Goal: Find specific page/section: Find specific page/section

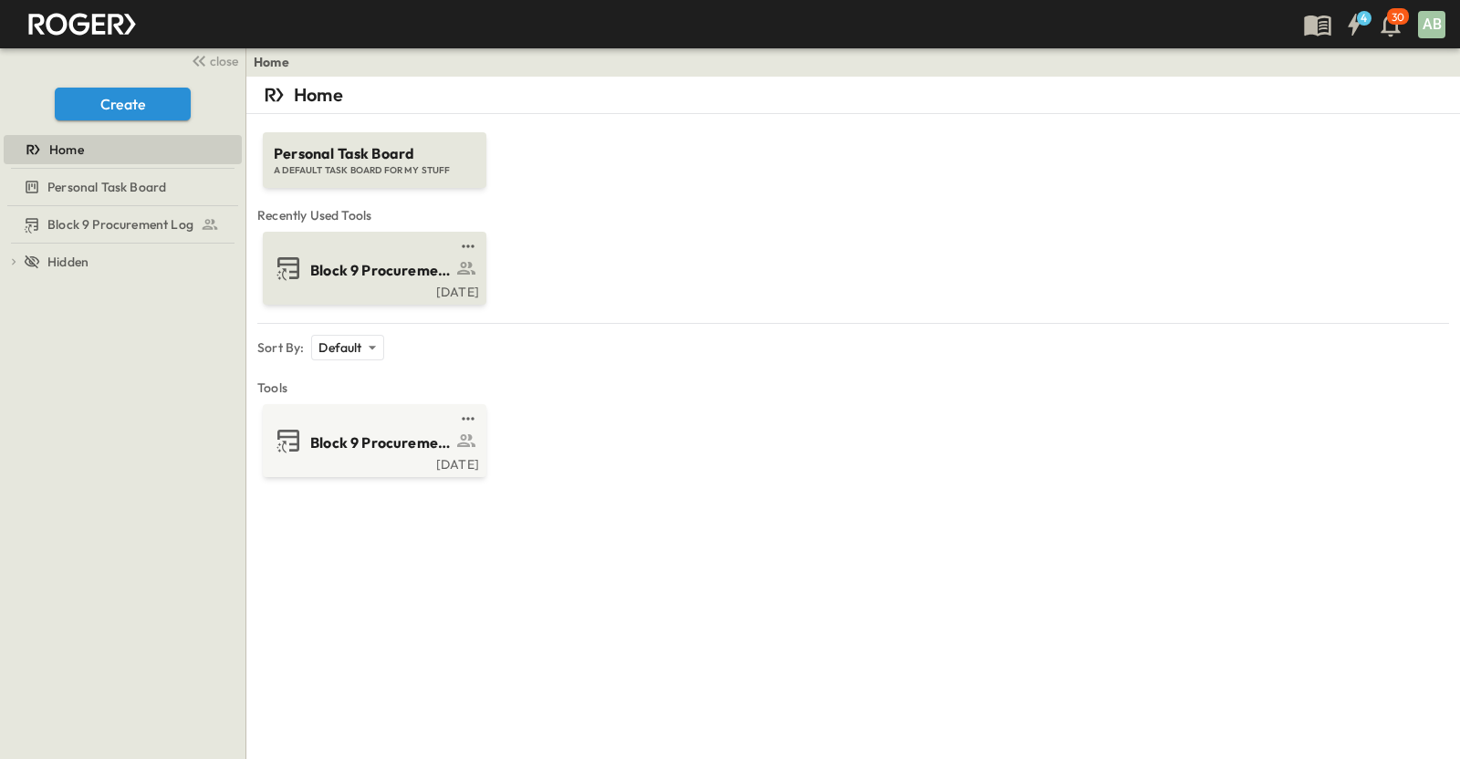
click at [380, 277] on span "Block 9 Procurement Log" at bounding box center [380, 270] width 141 height 21
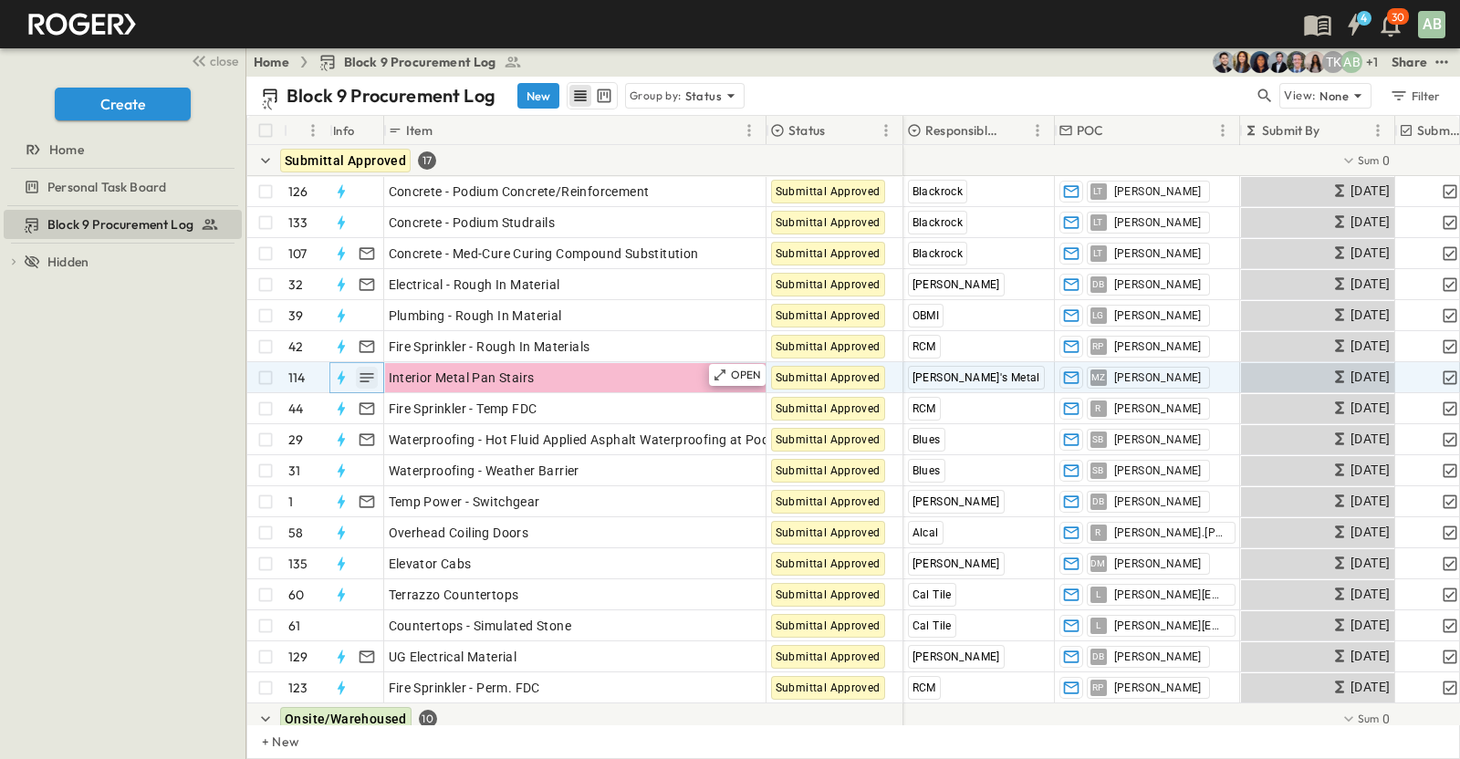
click at [376, 375] on button "button" at bounding box center [367, 378] width 22 height 22
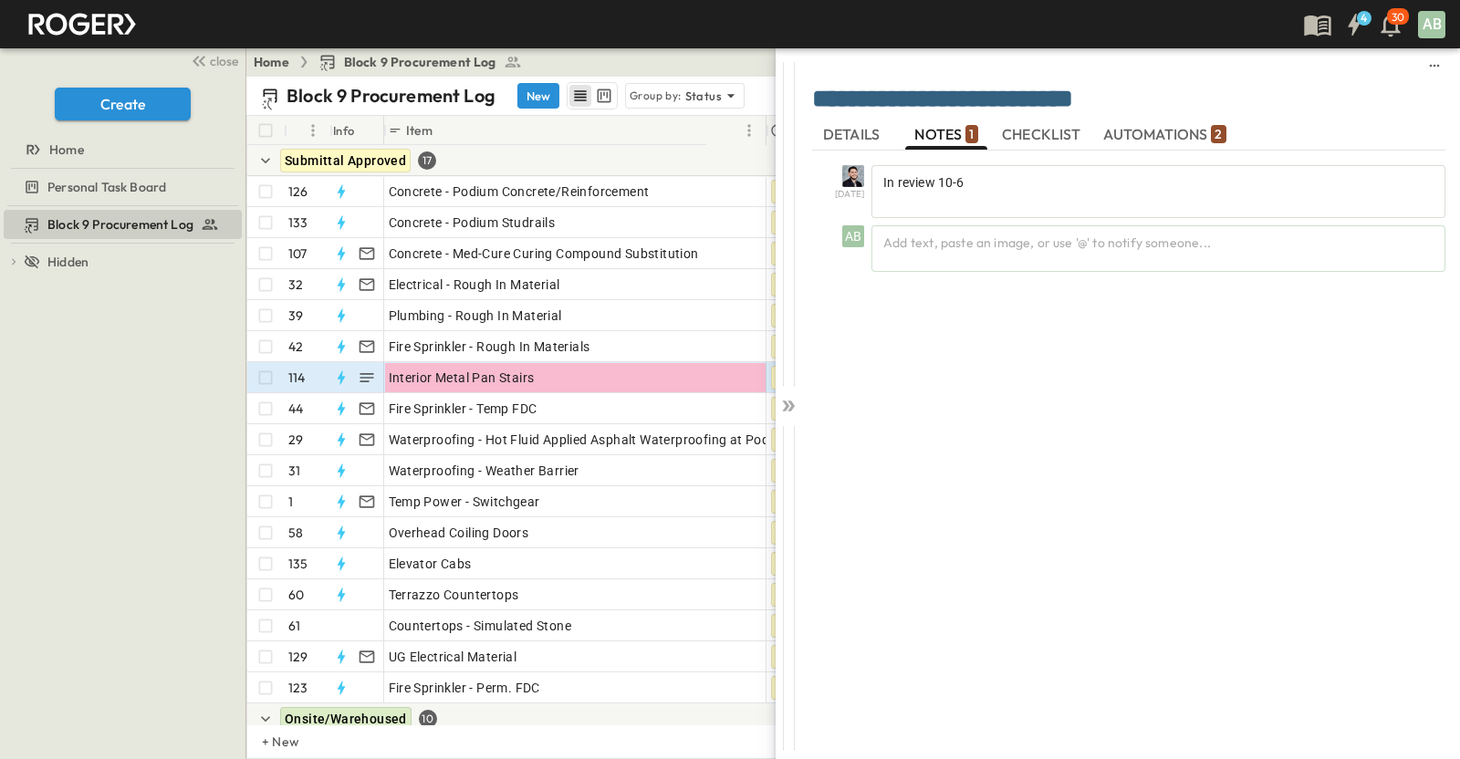
click at [956, 139] on span "NOTES 1" at bounding box center [945, 135] width 63 height 16
click at [944, 139] on span "NOTES 1" at bounding box center [945, 135] width 63 height 16
click at [875, 133] on span "DETAILS" at bounding box center [853, 135] width 60 height 16
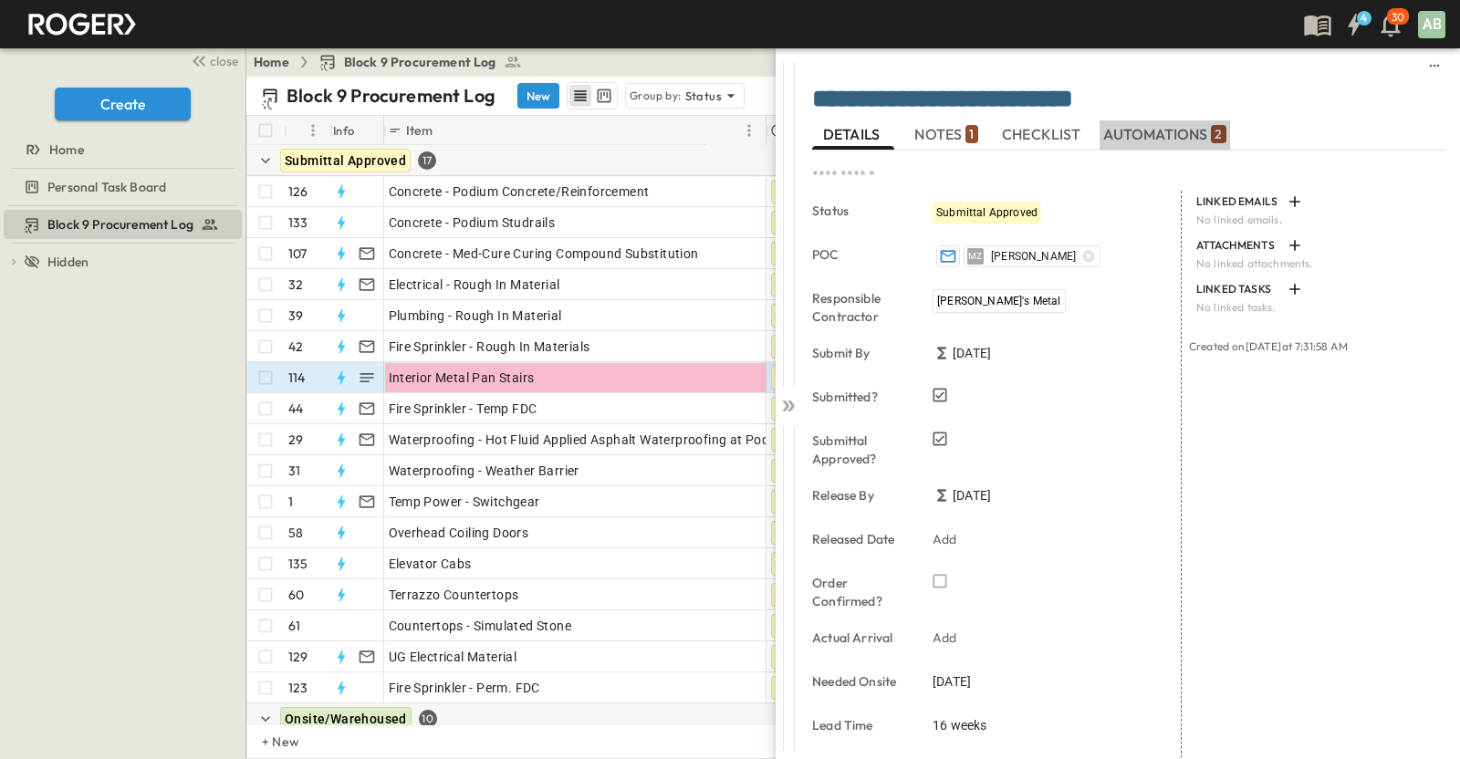
click at [1129, 143] on button "AUTOMATIONS 2" at bounding box center [1164, 134] width 130 height 29
click at [1140, 130] on span "AUTOMATIONS 2" at bounding box center [1164, 135] width 123 height 16
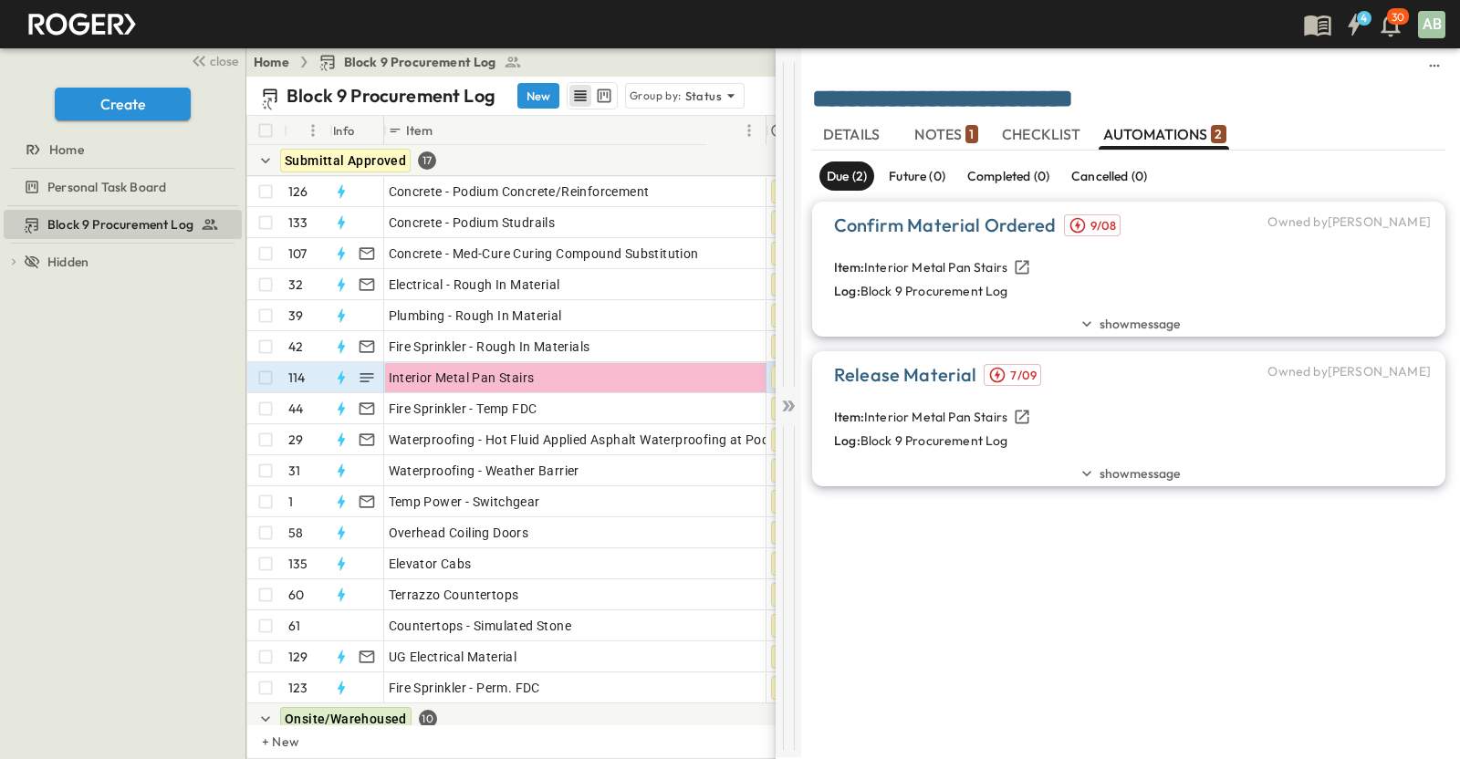
click at [782, 412] on icon at bounding box center [788, 406] width 18 height 18
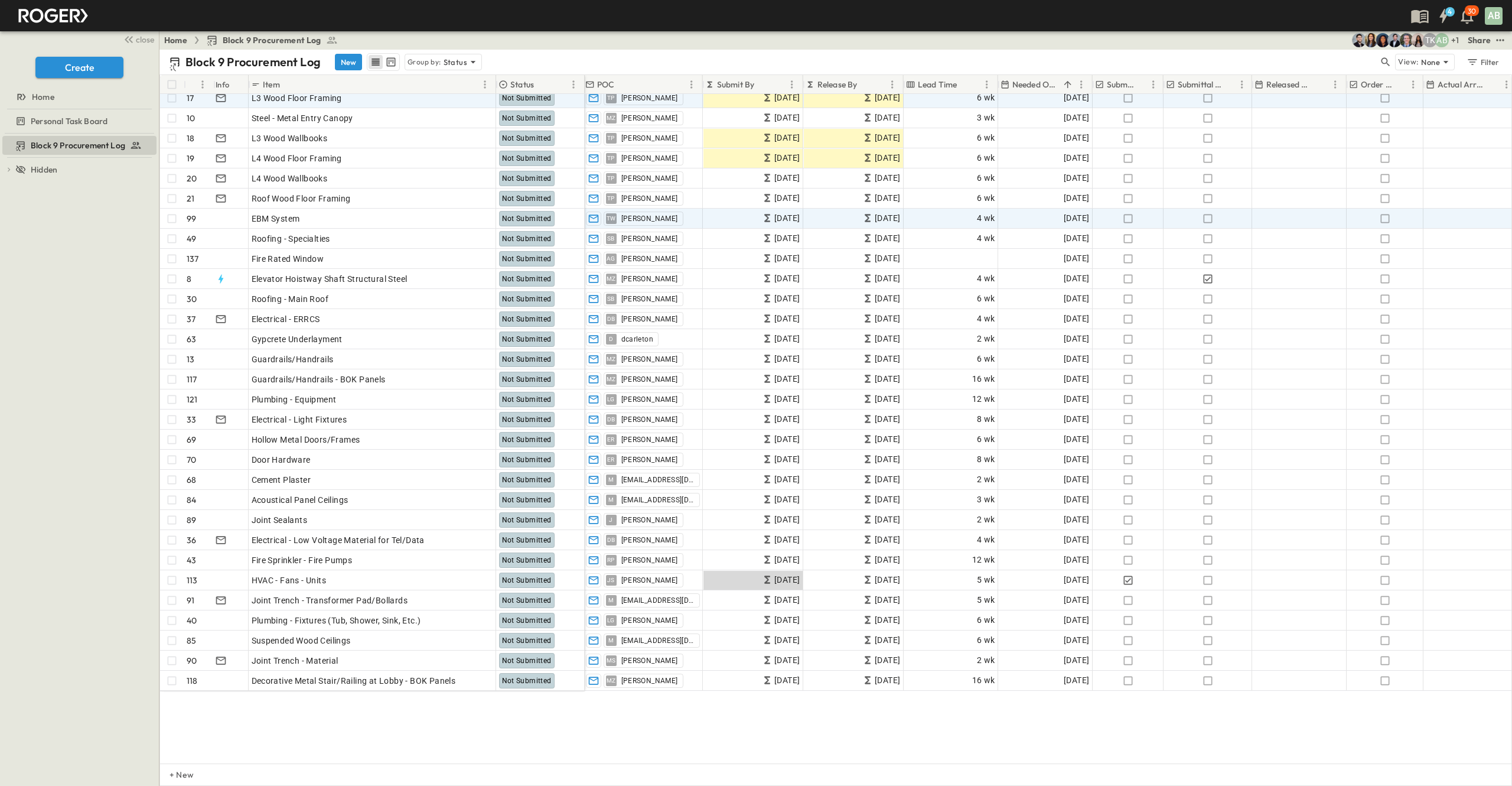
scroll to position [590, 100]
